Goal: Task Accomplishment & Management: Use online tool/utility

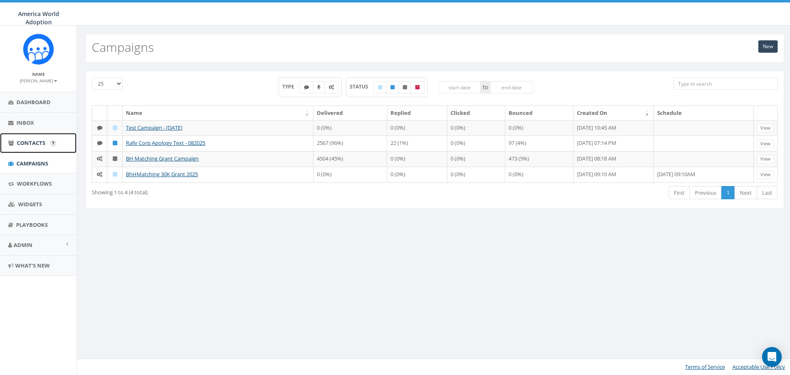
click at [40, 142] on span "Contacts" at bounding box center [31, 142] width 28 height 7
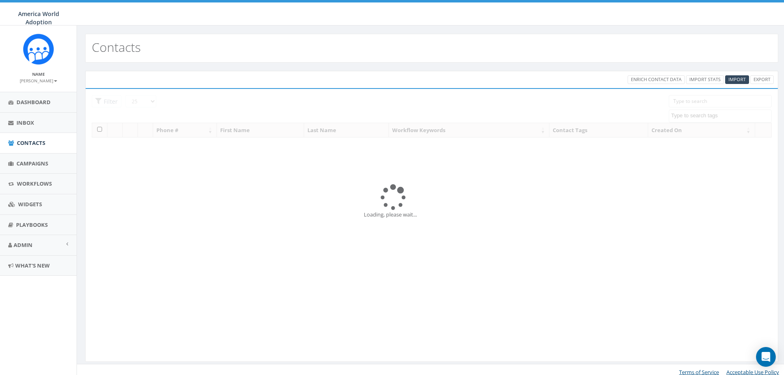
select select
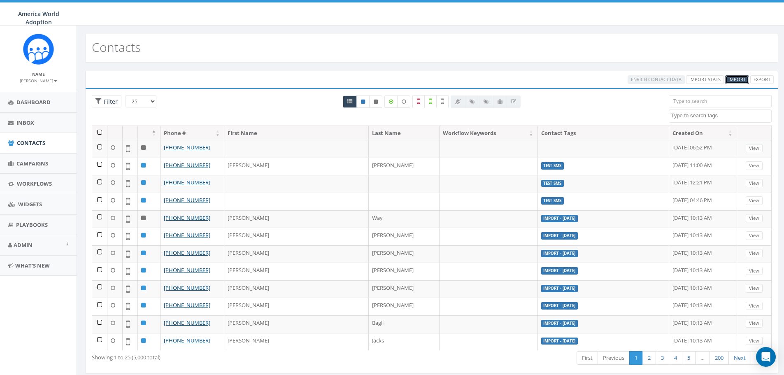
click at [734, 78] on span "Import" at bounding box center [737, 79] width 17 height 6
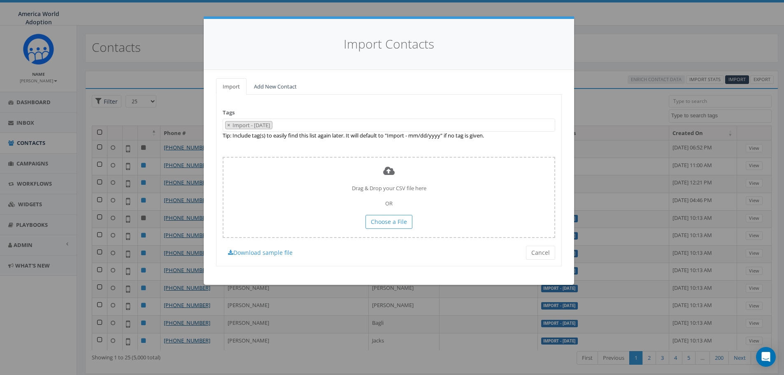
click at [301, 125] on span "× Import - 09/09/2025" at bounding box center [389, 126] width 333 height 14
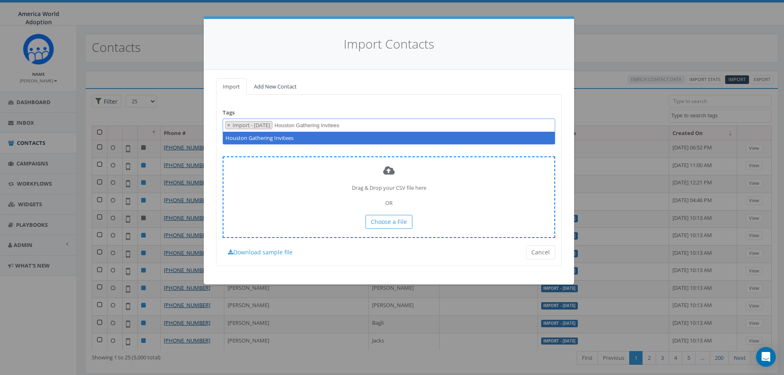
type textarea "Houston Gathering Invitees"
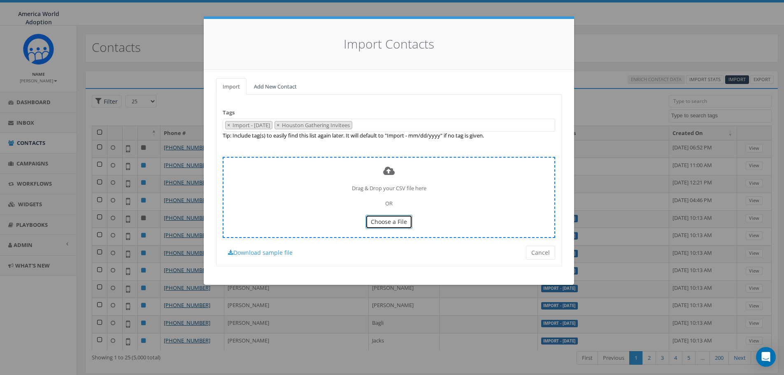
click at [381, 222] on span "Choose a File" at bounding box center [389, 222] width 36 height 8
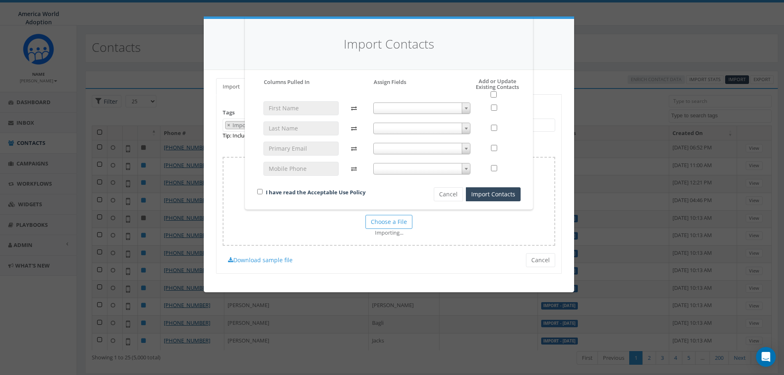
click at [467, 107] on b at bounding box center [466, 108] width 3 height 2
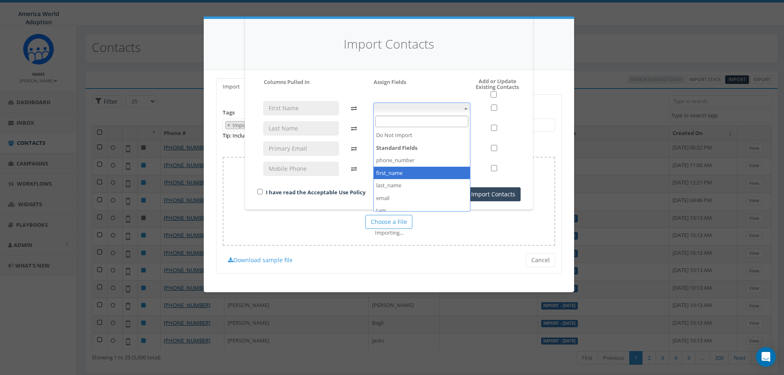
select select "first_name"
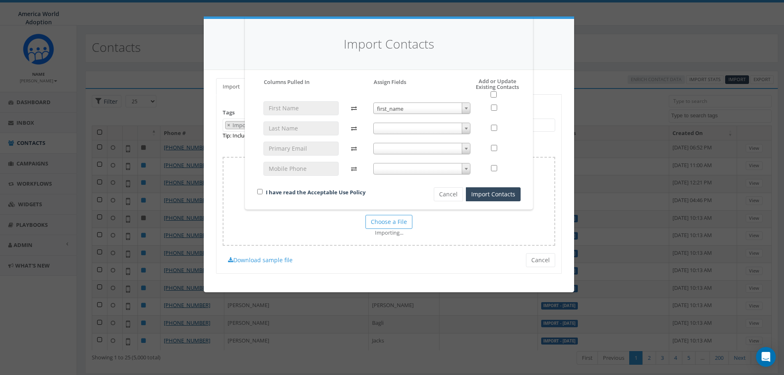
click at [464, 131] on span at bounding box center [466, 128] width 8 height 11
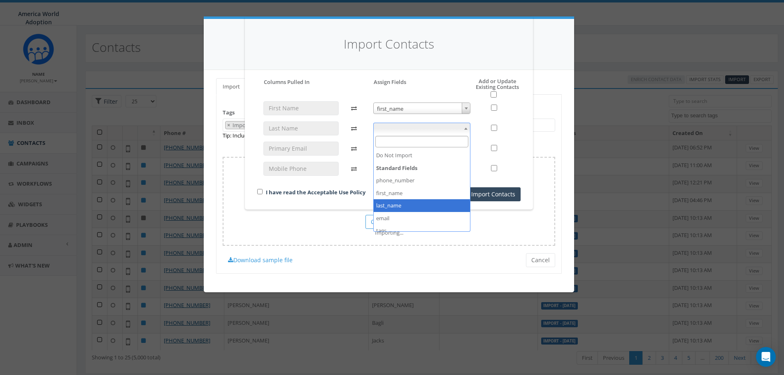
select select "last_name"
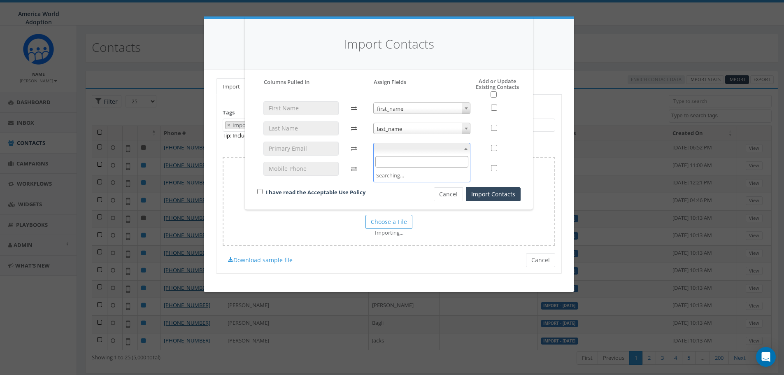
click at [466, 150] on span at bounding box center [466, 148] width 8 height 11
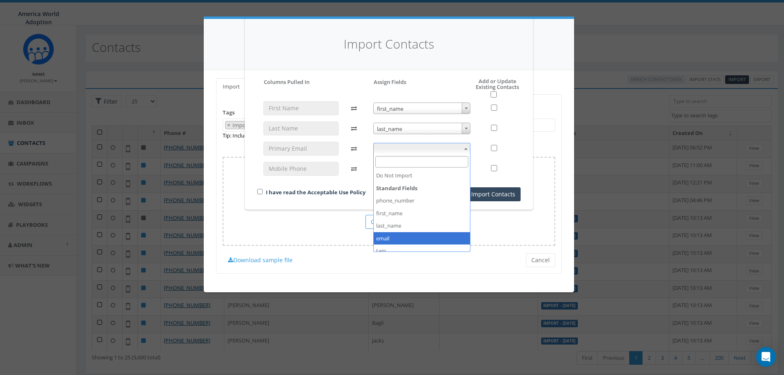
select select "email"
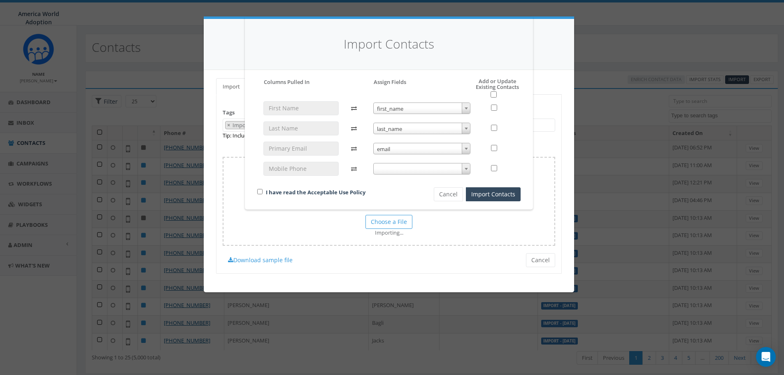
click at [465, 169] on b at bounding box center [466, 169] width 3 height 2
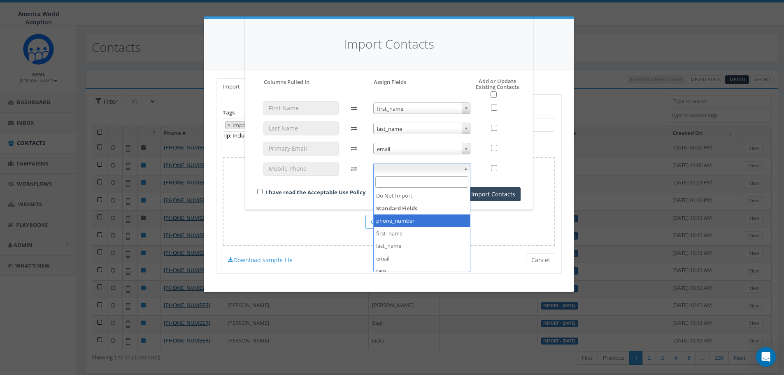
select select "phone_number"
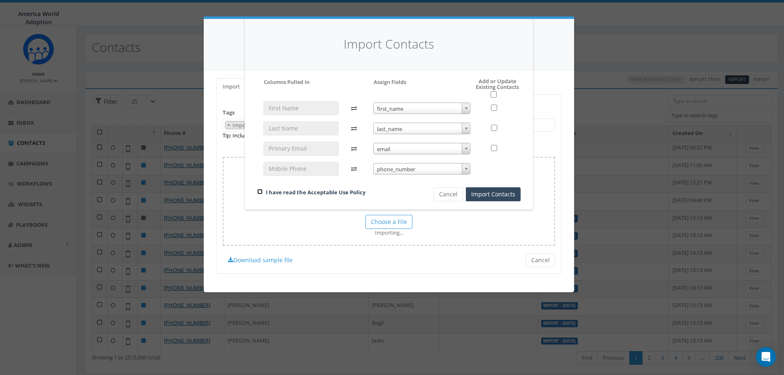
click at [260, 192] on input "checkbox" at bounding box center [259, 191] width 5 height 5
checkbox input "true"
click at [489, 197] on button "Import Contacts" at bounding box center [493, 194] width 55 height 14
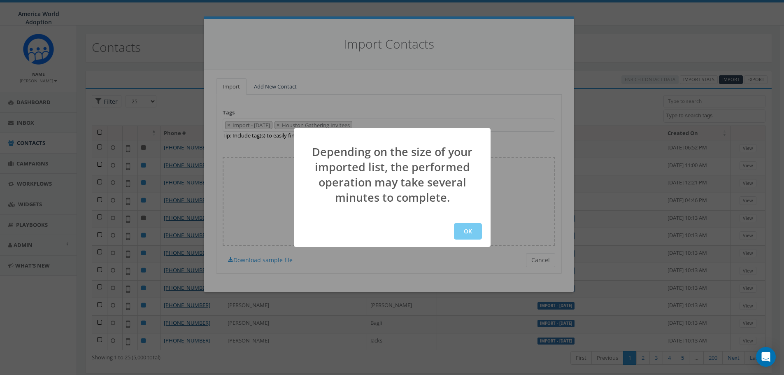
click at [468, 234] on button "OK" at bounding box center [468, 231] width 28 height 16
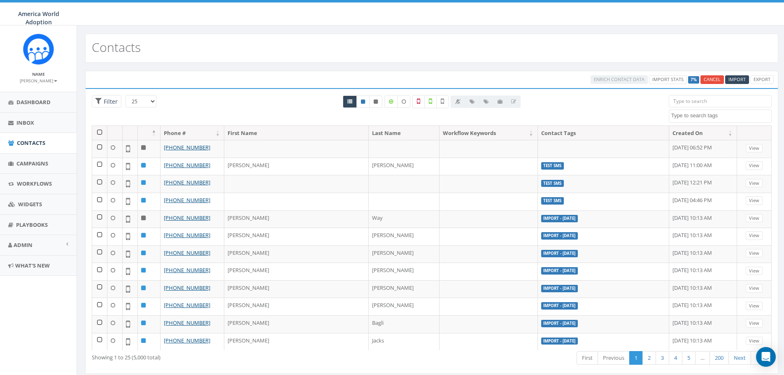
select select
click at [693, 102] on input "search" at bounding box center [720, 101] width 103 height 12
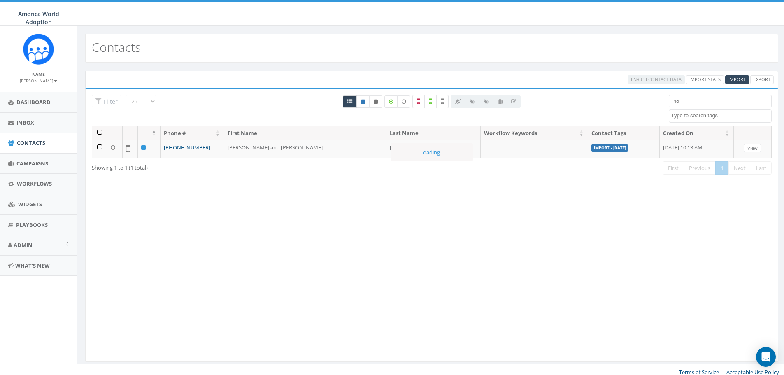
type input "h"
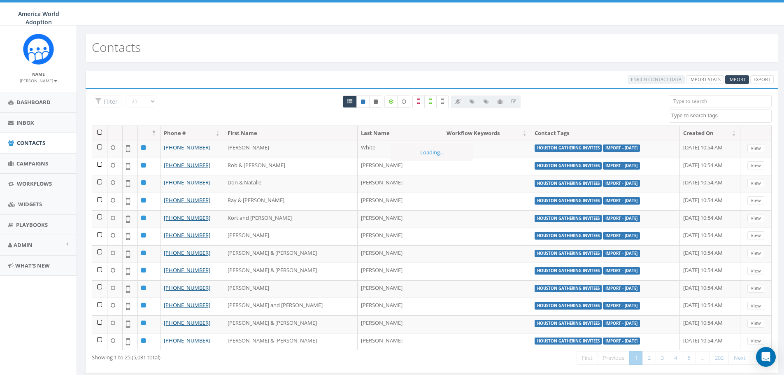
click at [737, 121] on span at bounding box center [720, 116] width 103 height 13
type textarea "houston"
select select "houston"
click at [47, 165] on span "Campaigns" at bounding box center [32, 163] width 32 height 7
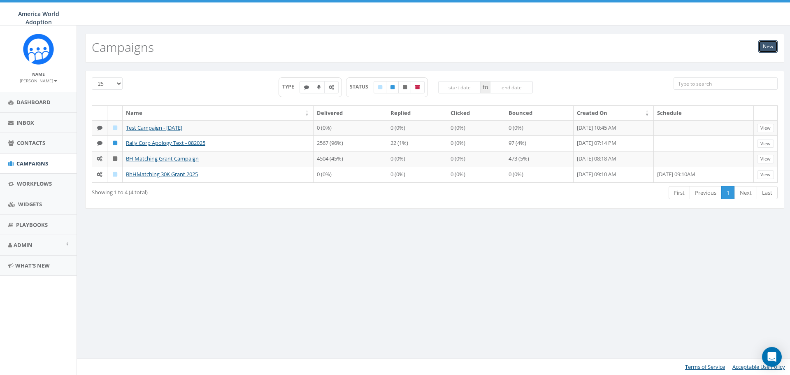
click at [759, 45] on link "New" at bounding box center [768, 46] width 19 height 12
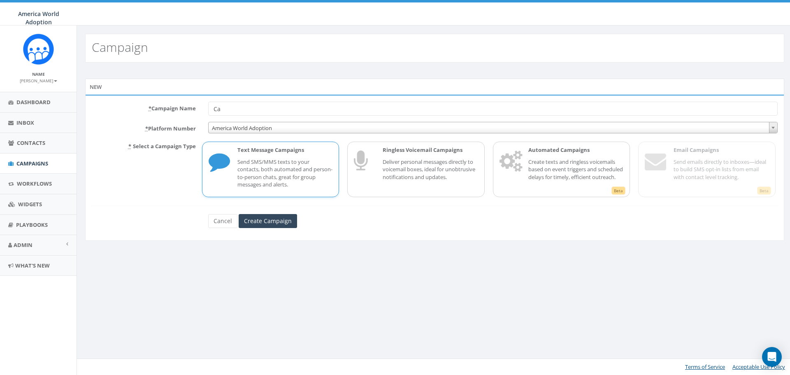
type input "C"
type input "Houston Gathering Invitees"
click at [299, 164] on p "Send SMS/MMS texts to your contacts, both automated and person-to-person chats,…" at bounding box center [286, 173] width 96 height 30
click at [269, 224] on input "Create Campaign" at bounding box center [268, 221] width 58 height 14
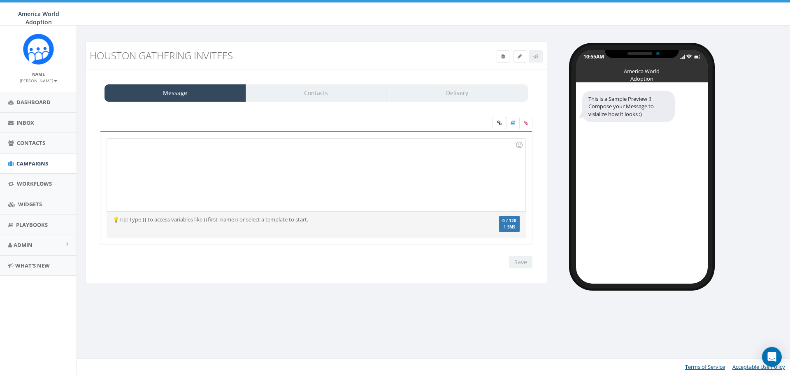
click at [211, 161] on div at bounding box center [316, 175] width 418 height 72
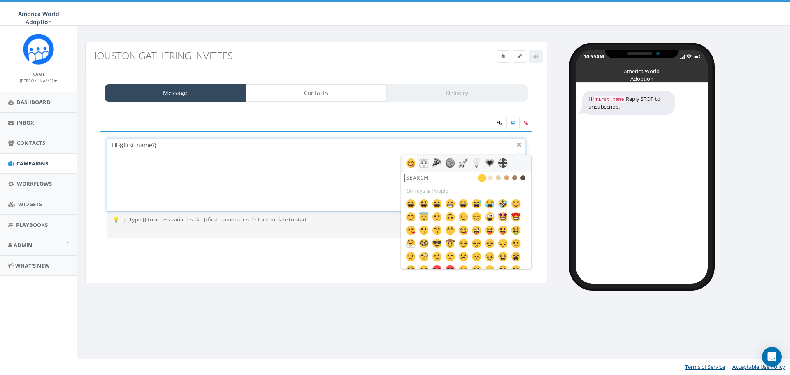
click at [177, 145] on div "Hi {{first_name}}" at bounding box center [316, 175] width 418 height 72
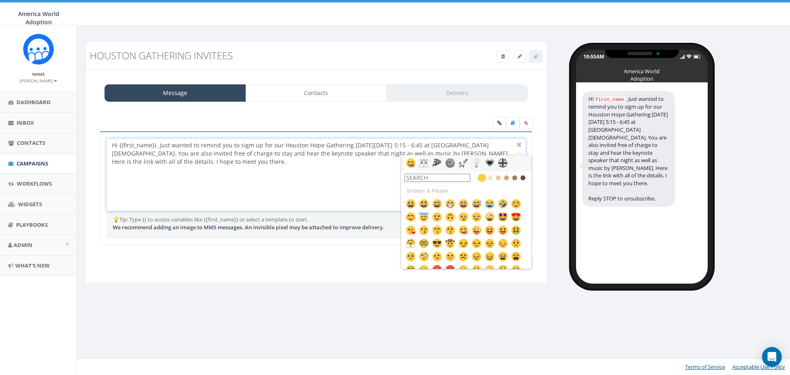
click at [247, 145] on div "Hi {{first_name}}. Just wanted to remind you to sigm up for our Houston Hope Ga…" at bounding box center [316, 175] width 418 height 72
click at [158, 146] on div "Hi {{first_name}}. Just wanted to remind you to sign up for our Houston Hope Ga…" at bounding box center [316, 175] width 418 height 72
click at [421, 147] on div "Hi {{first_name}}. Just wanted to remind you to sign up for our Houston Hope Ga…" at bounding box center [316, 175] width 418 height 72
click at [442, 145] on div "Hi {{first_name}}. Just wanted to remind you to sign up for our Houston Hope Ga…" at bounding box center [316, 175] width 418 height 72
click at [507, 146] on div "Hi {{first_name}}. I just wanted to remind you to sign up for our Houston Hope …" at bounding box center [316, 175] width 418 height 72
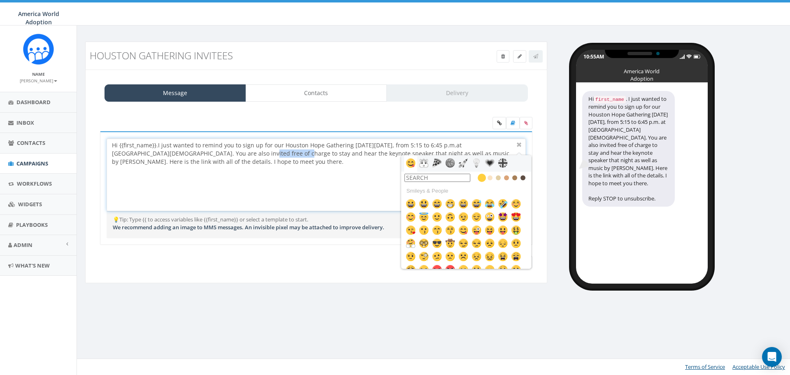
drag, startPoint x: 258, startPoint y: 154, endPoint x: 222, endPoint y: 154, distance: 36.2
click at [222, 154] on div "Hi {{first_name}}. I just wanted to remind you to sign up for our Houston Hope …" at bounding box center [316, 175] width 418 height 72
click at [378, 154] on div "Hi {{first_name}}. I just wanted to remind you to sign up for our Houston Hope …" at bounding box center [316, 175] width 418 height 72
click at [314, 152] on div "Hi {{first_name}}. I just wanted to remind you to sign up for our Houston Hope …" at bounding box center [316, 175] width 418 height 72
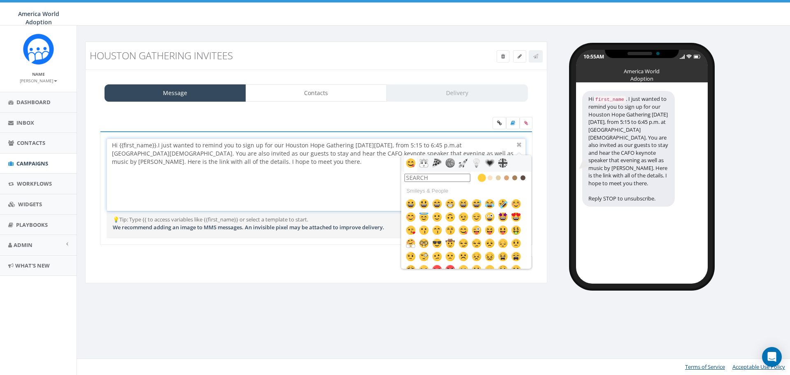
drag, startPoint x: 437, startPoint y: 151, endPoint x: 446, endPoint y: 150, distance: 9.1
click at [437, 151] on div "Hi {{first_name}}. I just wanted to remind you to sign up for our Houston Hope …" at bounding box center [316, 175] width 418 height 72
drag, startPoint x: 140, startPoint y: 160, endPoint x: 153, endPoint y: 162, distance: 13.3
click at [140, 160] on div "Hi {{first_name}}. I just wanted to remind you to sign up for our Houston Hope …" at bounding box center [316, 175] width 418 height 72
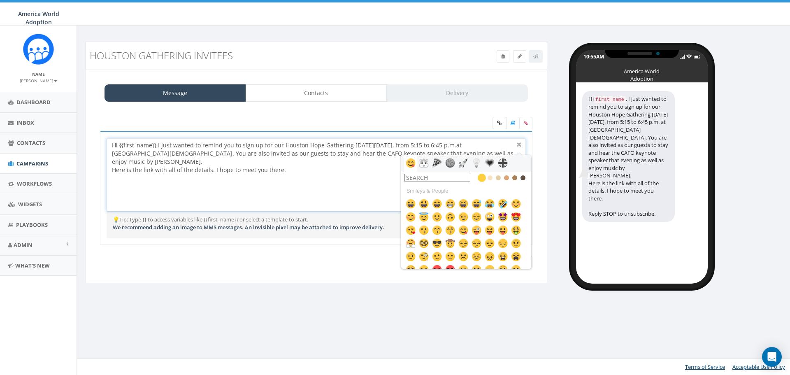
click at [170, 160] on div "Hi {{first_name}}. I just wanted to remind you to sign up for our Houston Hope …" at bounding box center [316, 175] width 418 height 72
click at [515, 203] on img at bounding box center [516, 204] width 10 height 10
click at [293, 172] on div "Here is the link with all of the details. I hope to meet you there." at bounding box center [313, 170] width 403 height 8
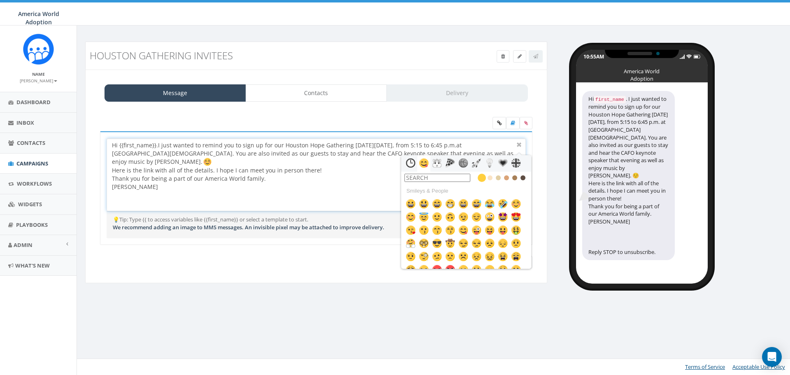
click at [304, 181] on div "Thank you for being a part of our America World family." at bounding box center [313, 179] width 403 height 8
drag, startPoint x: 242, startPoint y: 167, endPoint x: 230, endPoint y: 170, distance: 12.8
click at [230, 170] on div "Here is the link with all of the details. I hope I can meet you in person there!" at bounding box center [313, 170] width 403 height 8
click at [299, 187] on div at bounding box center [313, 187] width 403 height 8
drag, startPoint x: 203, startPoint y: 146, endPoint x: 262, endPoint y: 146, distance: 59.7
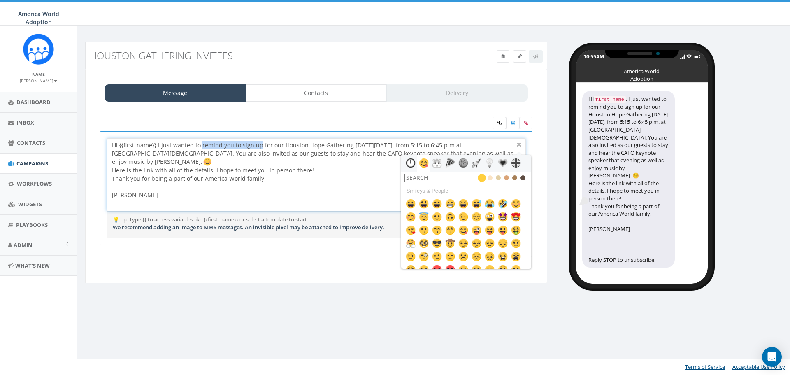
click at [260, 144] on div "Hi {{first_name}}. I just wanted to remind you to sign up for our Houston Hope …" at bounding box center [316, 175] width 418 height 72
click at [357, 202] on div at bounding box center [313, 203] width 403 height 8
click at [349, 170] on div "Here is the link with all of the details. I hope to meet you in person there!" at bounding box center [313, 170] width 403 height 8
drag, startPoint x: 527, startPoint y: 161, endPoint x: 562, endPoint y: 161, distance: 35.4
click at [562, 161] on div "Houston Gathering Invitees Test Message Status: Message Contacts Delivery Hi {{…" at bounding box center [435, 168] width 712 height 252
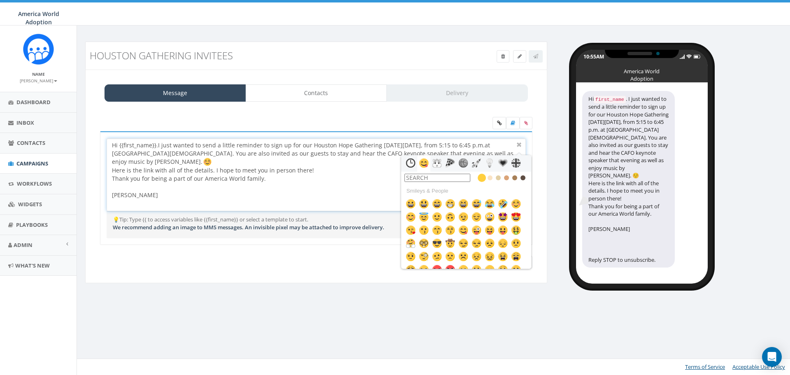
click at [359, 184] on div at bounding box center [313, 187] width 403 height 8
click at [380, 145] on div "Hi {{first_name}}. I just wanted to send a little reminder to sign up for our H…" at bounding box center [316, 175] width 418 height 72
drag, startPoint x: 378, startPoint y: 145, endPoint x: 397, endPoint y: 149, distance: 19.4
click at [378, 145] on div "Hi {{first_name}}. I just wanted to send a little reminder to sign up for our H…" at bounding box center [316, 175] width 418 height 72
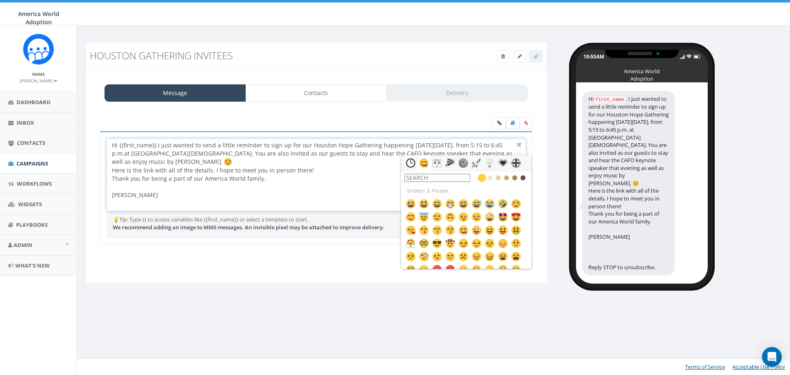
drag, startPoint x: 231, startPoint y: 153, endPoint x: 258, endPoint y: 156, distance: 27.7
click at [231, 153] on div "Hi {{first_name}}. I just wanted to send a little reminder to sign up for our H…" at bounding box center [316, 175] width 418 height 72
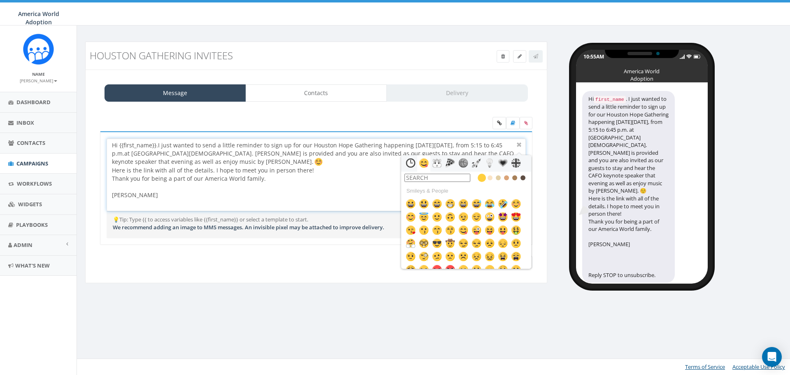
click at [325, 174] on div "Here is the link with all of the details. I hope to meet you in person there!" at bounding box center [313, 170] width 403 height 8
click at [285, 156] on div "Hi {{first_name}}. I just wanted to send a little reminder to sign up for our H…" at bounding box center [316, 175] width 418 height 72
click at [290, 178] on div "Thank you for being a part of our America World family." at bounding box center [313, 179] width 403 height 8
click at [184, 197] on div "Melinda Sallé" at bounding box center [313, 195] width 403 height 8
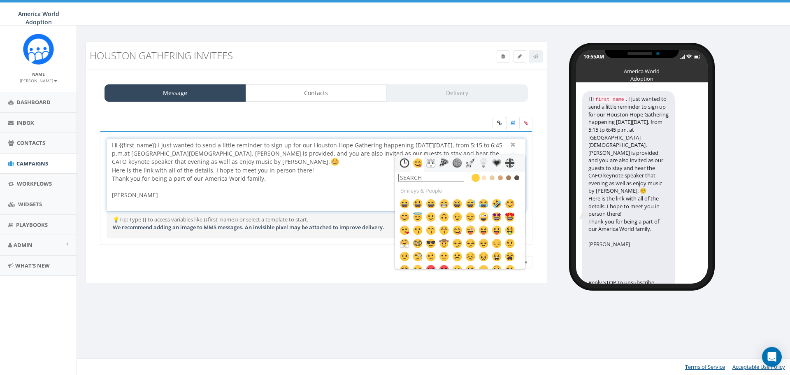
scroll to position [5, 0]
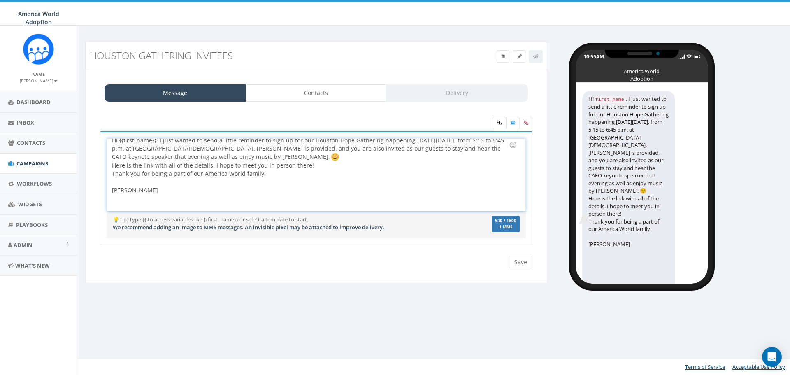
click at [136, 200] on div at bounding box center [313, 206] width 403 height 25
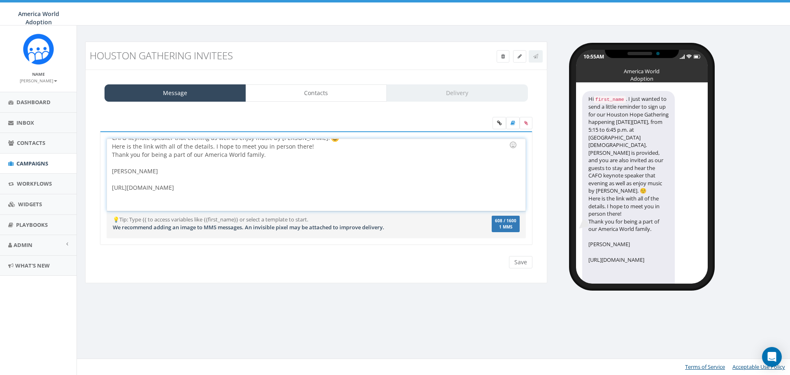
drag, startPoint x: 351, startPoint y: 190, endPoint x: 111, endPoint y: 187, distance: 239.6
click at [111, 187] on div "Hi {{first_name}}. I just wanted to send a little reminder to sign up for our H…" at bounding box center [316, 175] width 418 height 72
click at [498, 121] on icon at bounding box center [499, 123] width 5 height 5
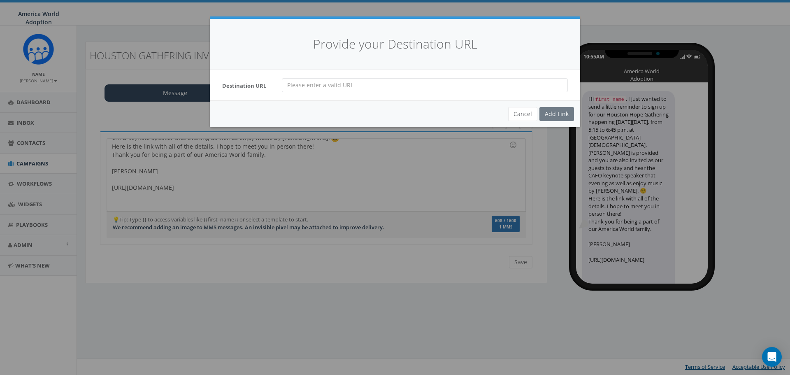
click at [471, 85] on input "url" at bounding box center [425, 85] width 286 height 14
paste input "https://awaa-oneorphan.networkforgood.com/events/89528-houston-hope-gathering"
type input "https://awaa-oneorphan.networkforgood.com/events/89528-houston-hope-gathering"
click at [546, 112] on div "Add Link" at bounding box center [557, 114] width 35 height 14
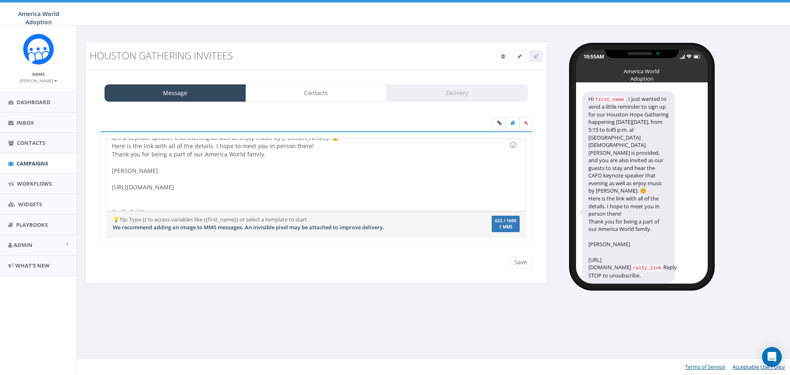
scroll to position [32, 0]
drag, startPoint x: 165, startPoint y: 205, endPoint x: 98, endPoint y: 203, distance: 66.7
click at [98, 203] on div "Hi {{first_name}}. I just wanted to send a little reminder to sign up for our H…" at bounding box center [316, 193] width 445 height 124
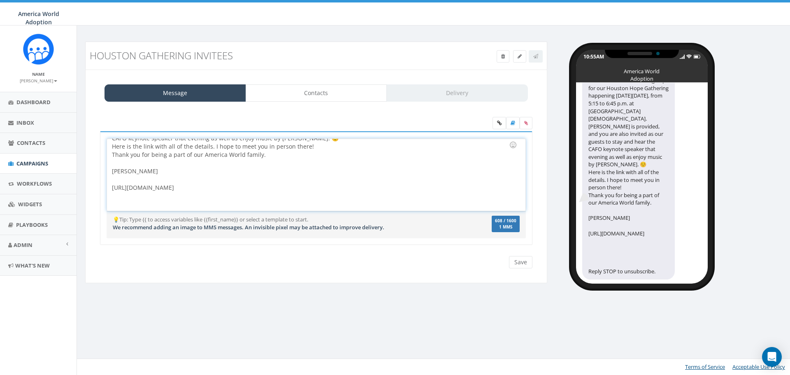
scroll to position [41, 0]
click at [513, 265] on input "Save" at bounding box center [520, 262] width 23 height 12
click at [284, 96] on link "Contacts" at bounding box center [317, 92] width 142 height 17
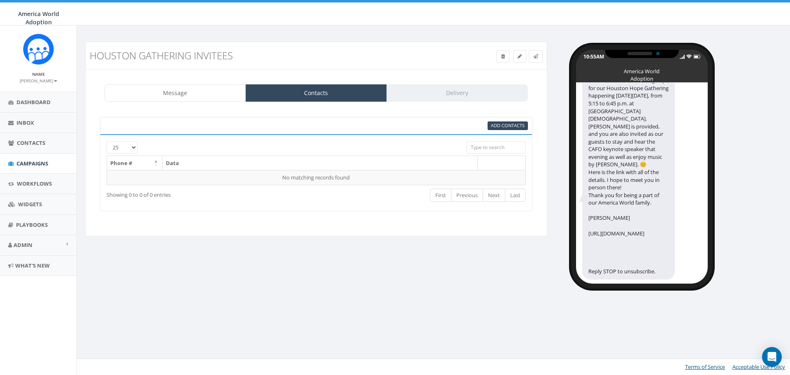
click at [490, 145] on input "search" at bounding box center [496, 147] width 60 height 12
type input "h"
click at [516, 127] on span "Add Contacts" at bounding box center [508, 125] width 34 height 6
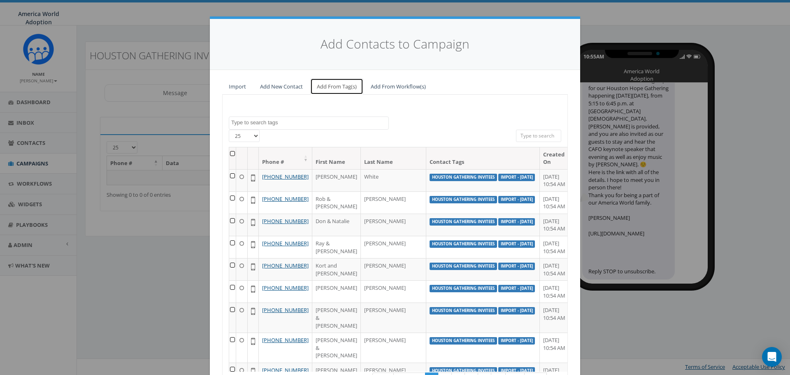
click at [340, 88] on link "Add From Tag(s)" at bounding box center [336, 86] width 53 height 17
click at [314, 124] on textarea "Search" at bounding box center [309, 122] width 157 height 7
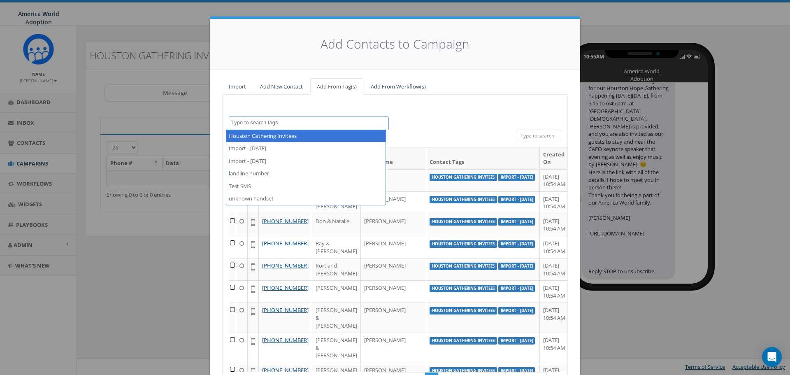
select select "Houston Gathering Invitees"
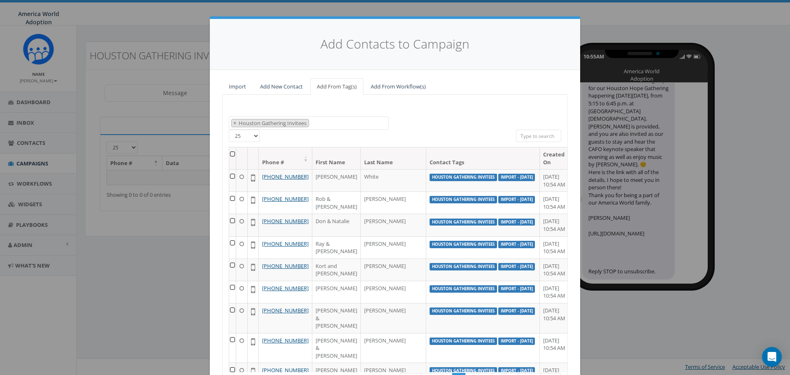
scroll to position [65, 0]
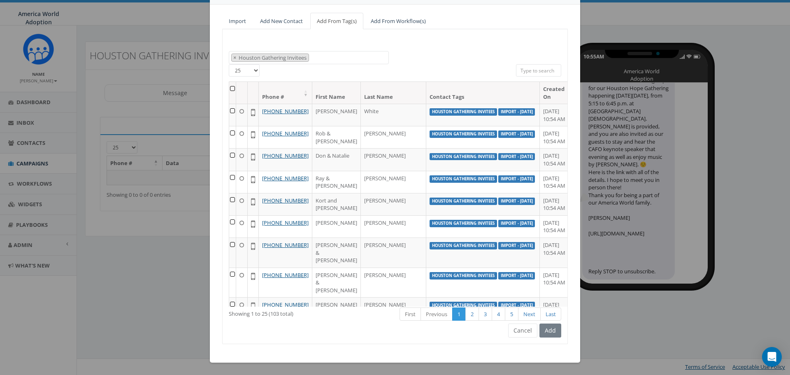
click at [554, 332] on div "Add" at bounding box center [550, 331] width 24 height 14
click at [232, 90] on th at bounding box center [232, 93] width 7 height 22
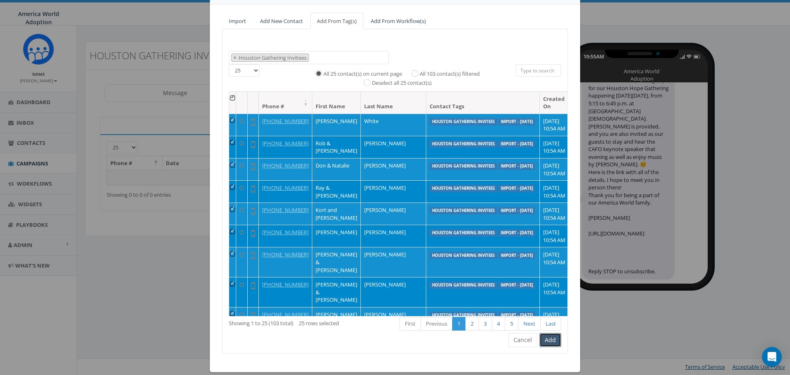
click at [550, 342] on button "Add" at bounding box center [551, 340] width 22 height 14
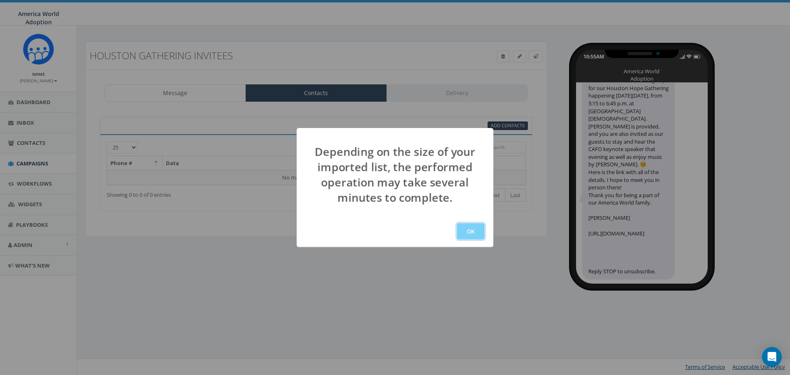
click at [472, 234] on button "OK" at bounding box center [471, 231] width 28 height 16
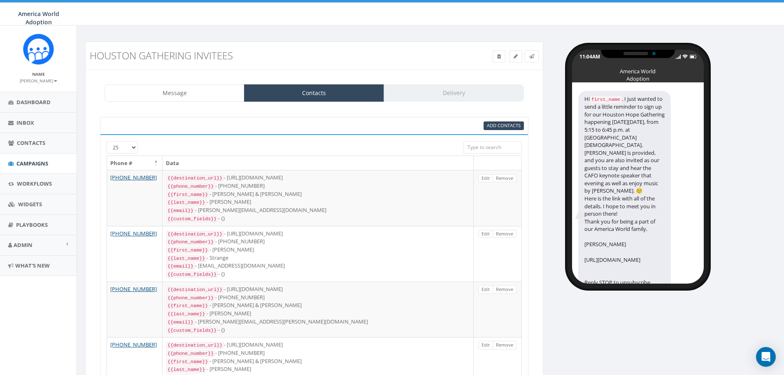
click at [479, 147] on input "search" at bounding box center [492, 147] width 59 height 12
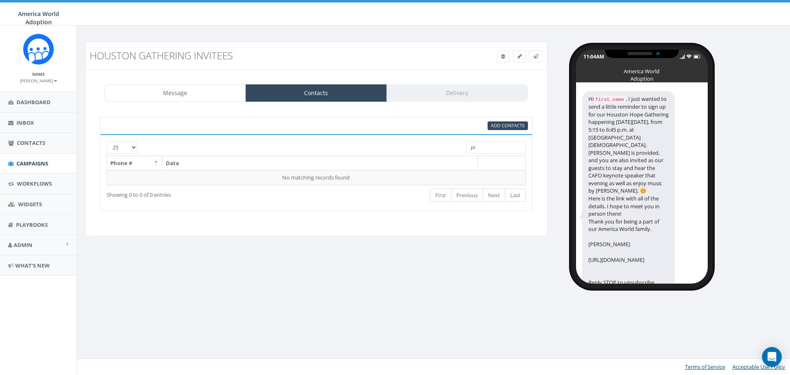
type input "p"
type input "y"
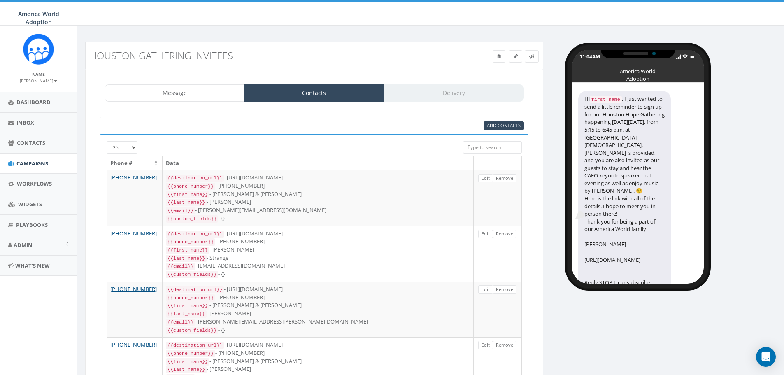
click at [134, 146] on select "25 50 100" at bounding box center [122, 147] width 31 height 12
select select "100"
click at [107, 141] on select "25 50 100" at bounding box center [122, 147] width 31 height 12
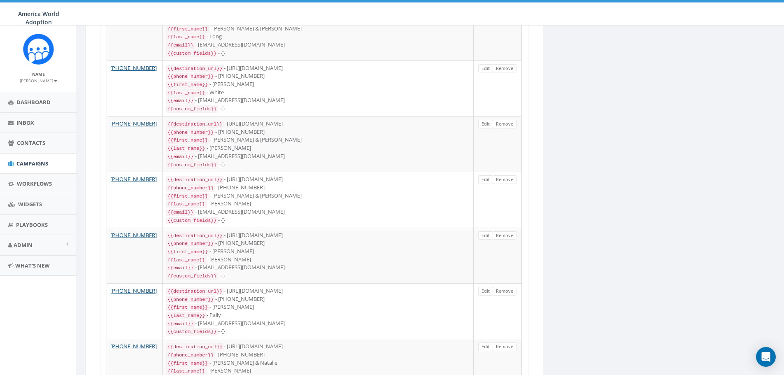
scroll to position [1196, 0]
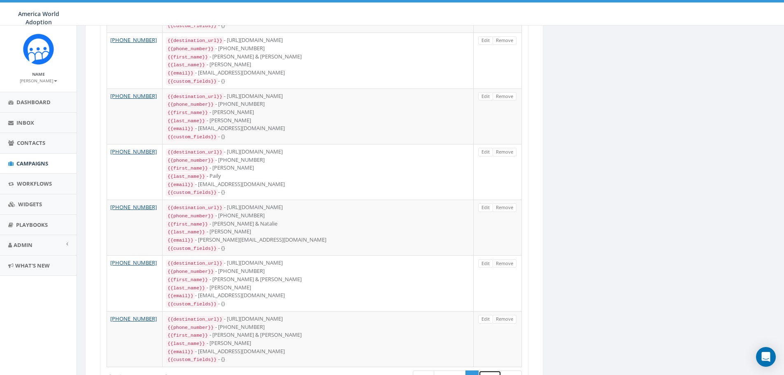
click at [490, 371] on link "Next" at bounding box center [490, 378] width 23 height 14
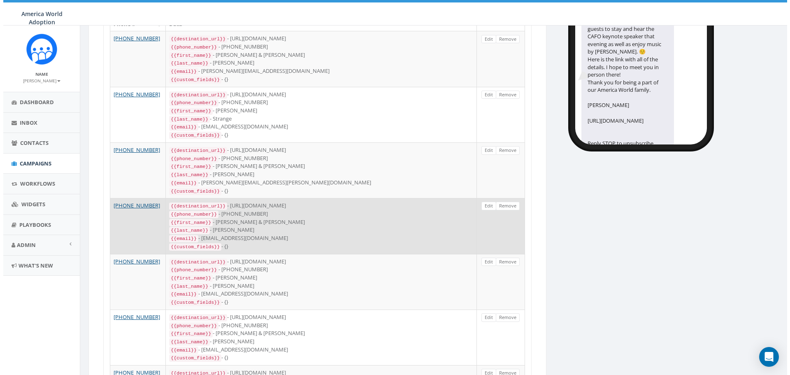
scroll to position [0, 0]
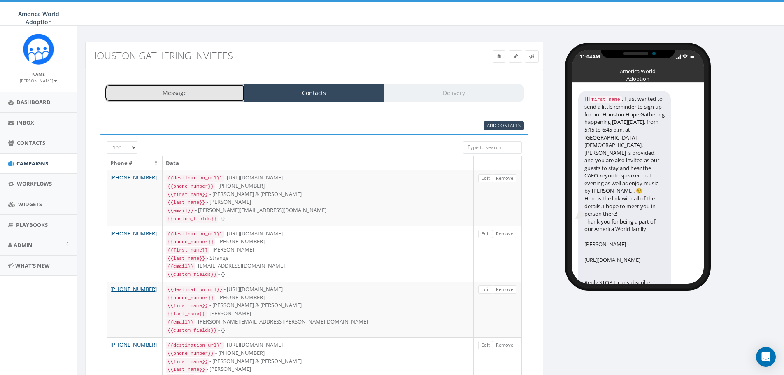
click at [192, 87] on link "Message" at bounding box center [175, 92] width 140 height 17
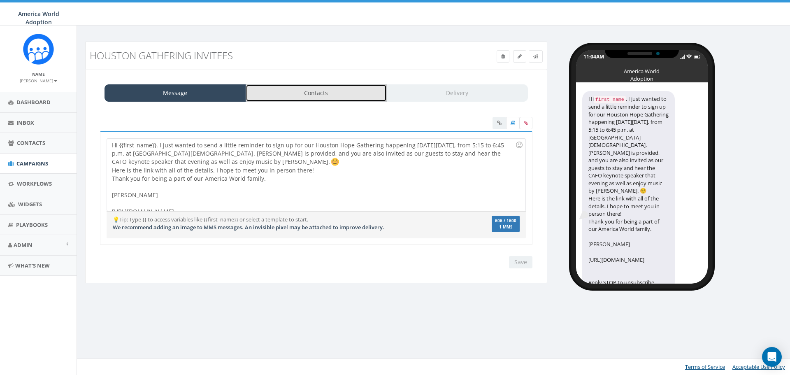
click at [286, 90] on link "Contacts" at bounding box center [317, 92] width 142 height 17
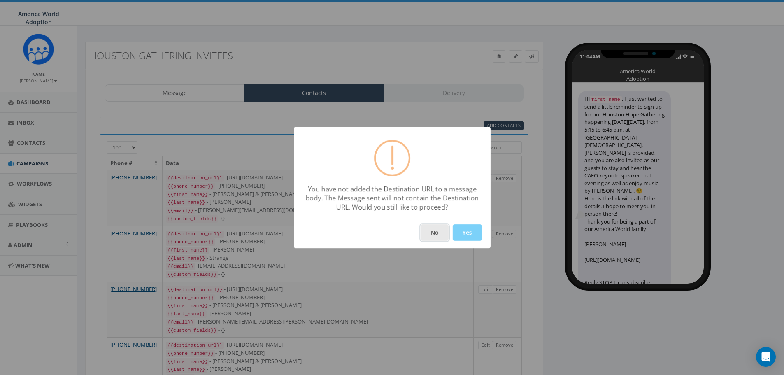
click at [439, 239] on button "No" at bounding box center [435, 232] width 28 height 16
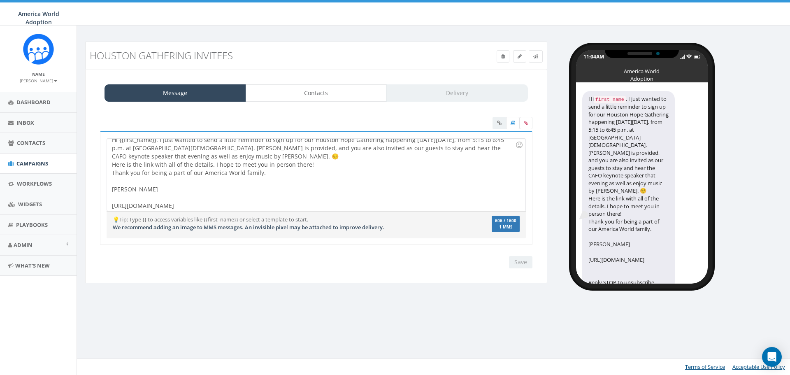
scroll to position [7, 0]
click at [379, 200] on div "Hi {{first_name}}. I just wanted to send a little reminder to sign up for our H…" at bounding box center [316, 175] width 418 height 72
drag, startPoint x: 110, startPoint y: 204, endPoint x: 119, endPoint y: 207, distance: 9.0
click at [110, 204] on div "Hi {{first_name}}. I just wanted to send a little reminder to sign up for our H…" at bounding box center [316, 175] width 418 height 72
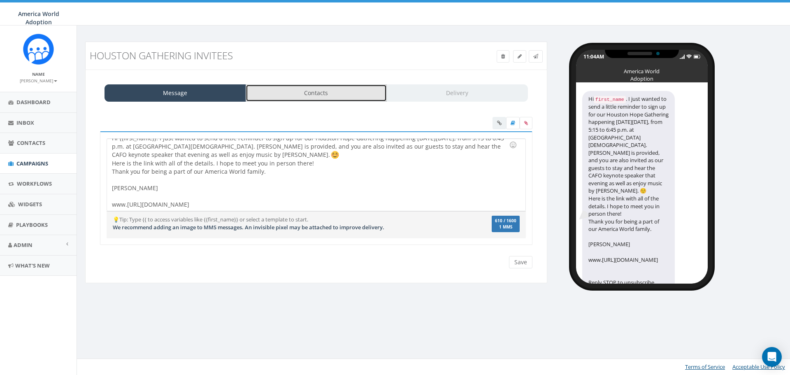
click at [305, 93] on link "Contacts" at bounding box center [317, 92] width 142 height 17
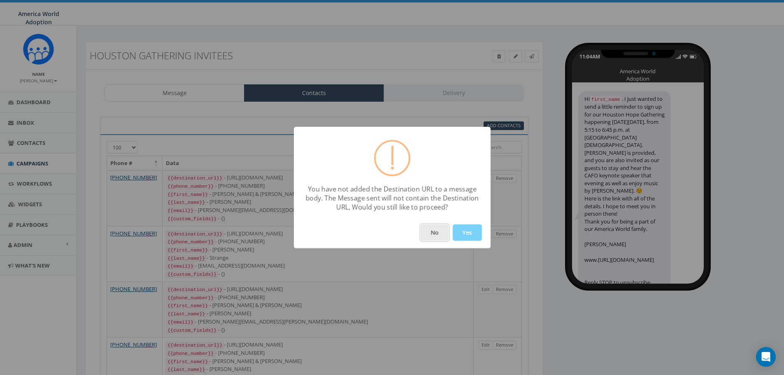
click at [431, 234] on button "No" at bounding box center [435, 232] width 28 height 16
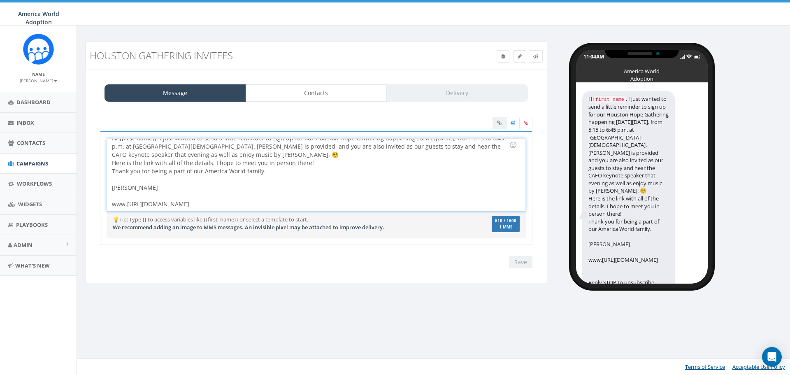
drag, startPoint x: 128, startPoint y: 204, endPoint x: 137, endPoint y: 206, distance: 9.3
click at [131, 205] on div "Hi {{first_name}}. I just wanted to send a little reminder to sign up for our H…" at bounding box center [316, 175] width 418 height 72
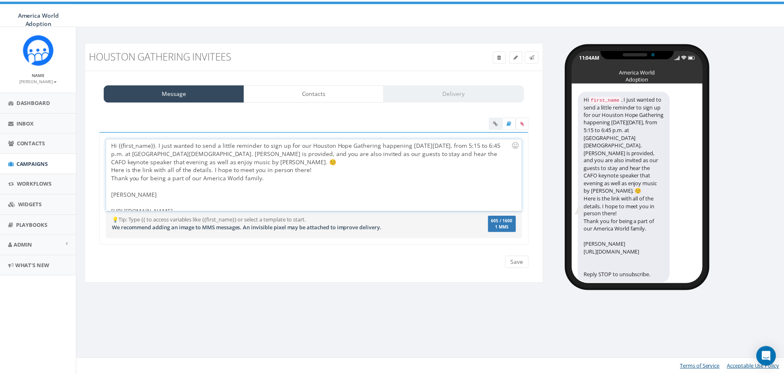
scroll to position [4, 0]
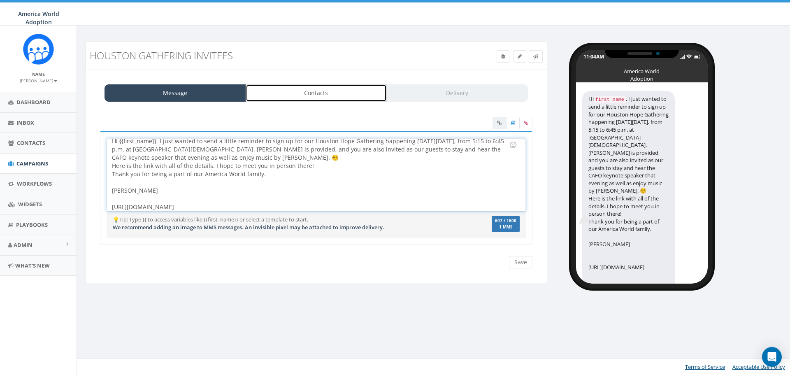
click at [303, 100] on link "Contacts" at bounding box center [317, 92] width 142 height 17
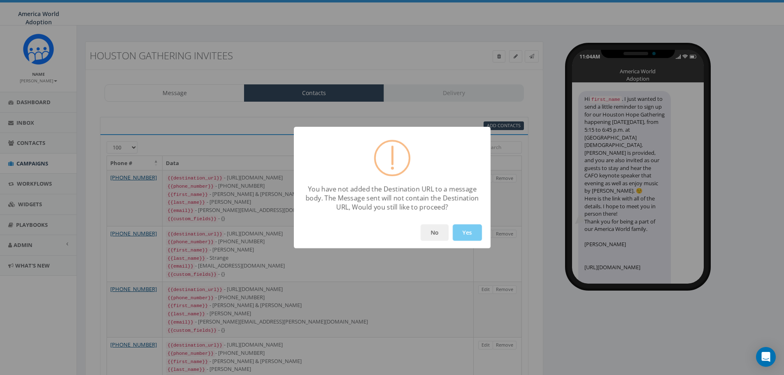
click at [461, 234] on button "Yes" at bounding box center [467, 232] width 29 height 16
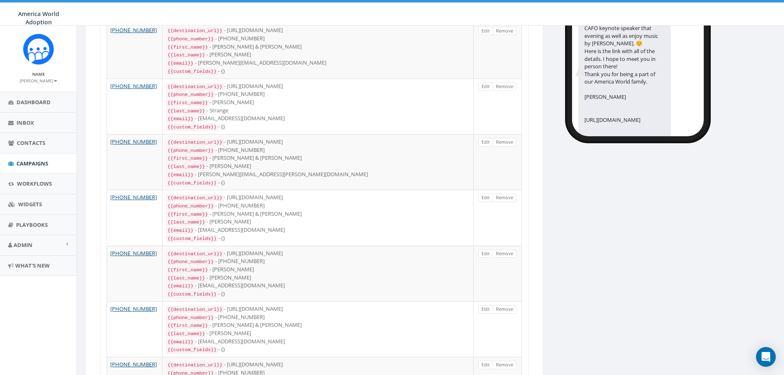
scroll to position [0, 0]
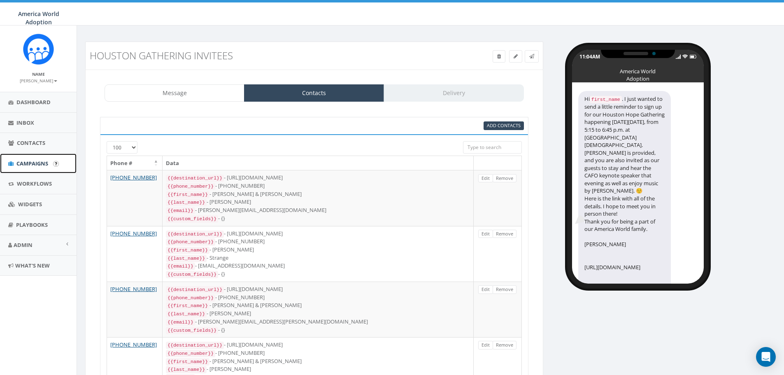
click at [40, 165] on span "Campaigns" at bounding box center [32, 163] width 32 height 7
